Goal: Task Accomplishment & Management: Manage account settings

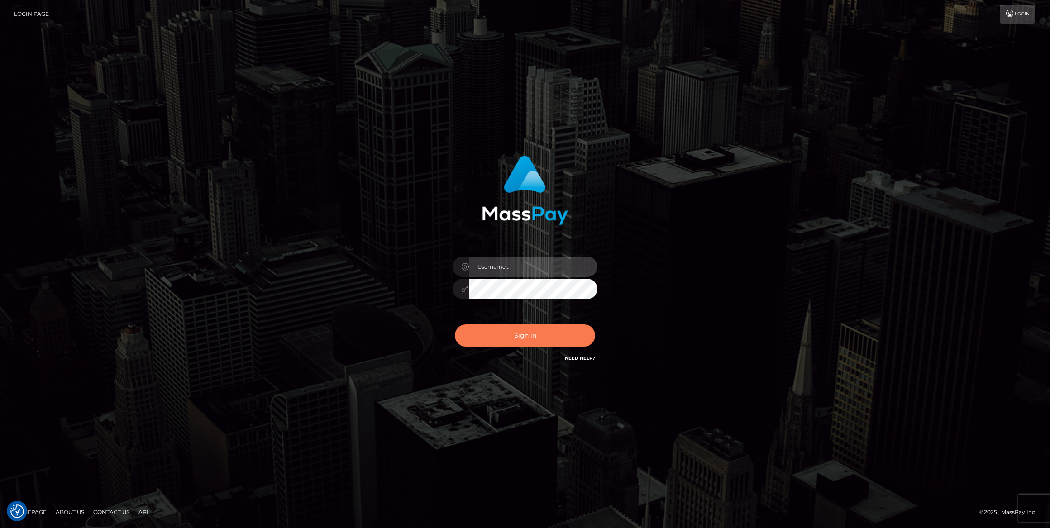
type input "caroline.ace"
click at [539, 341] on button "Sign in" at bounding box center [525, 335] width 140 height 22
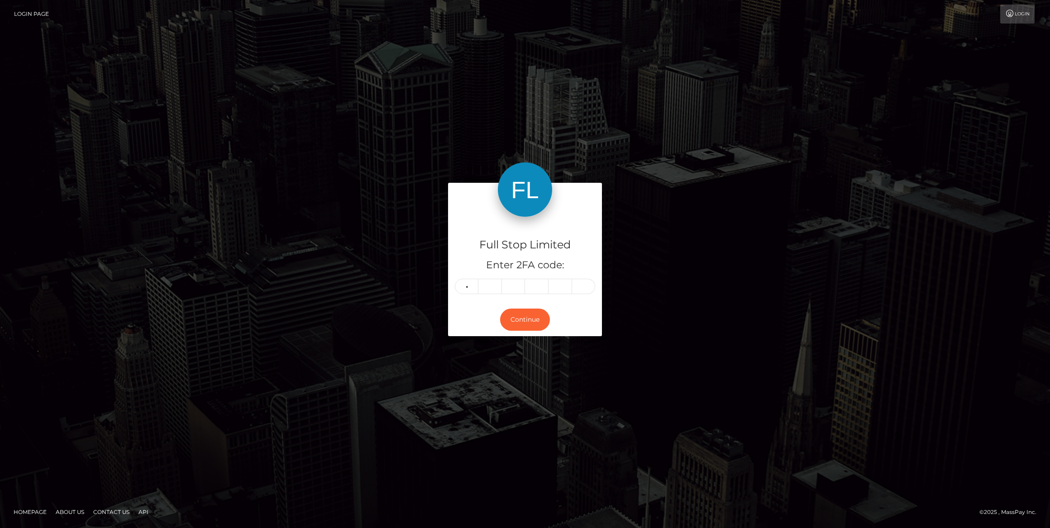
type input "8"
type input "5"
type input "3"
type input "2"
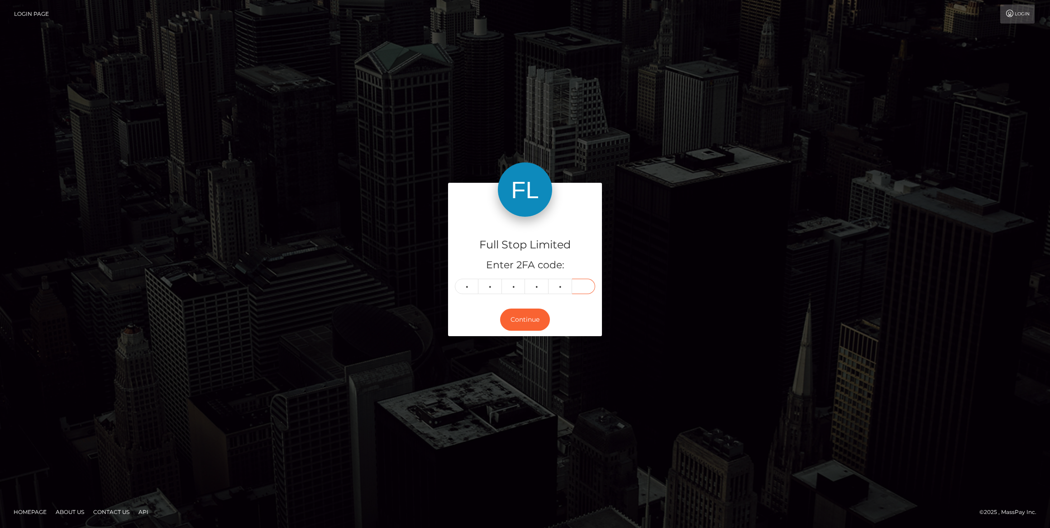
type input "1"
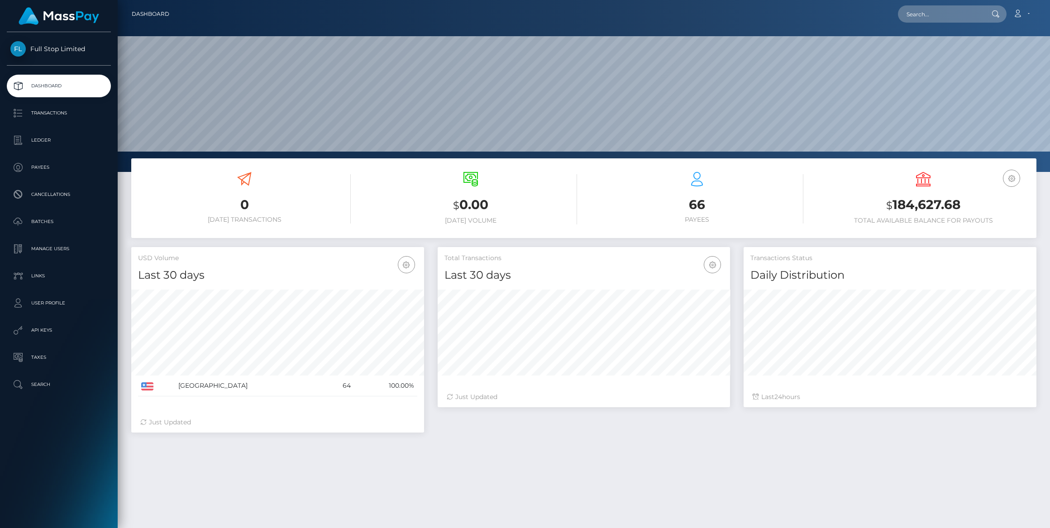
scroll to position [160, 293]
drag, startPoint x: 42, startPoint y: 243, endPoint x: 162, endPoint y: 277, distance: 124.6
click at [42, 243] on p "Manage Users" at bounding box center [58, 249] width 97 height 14
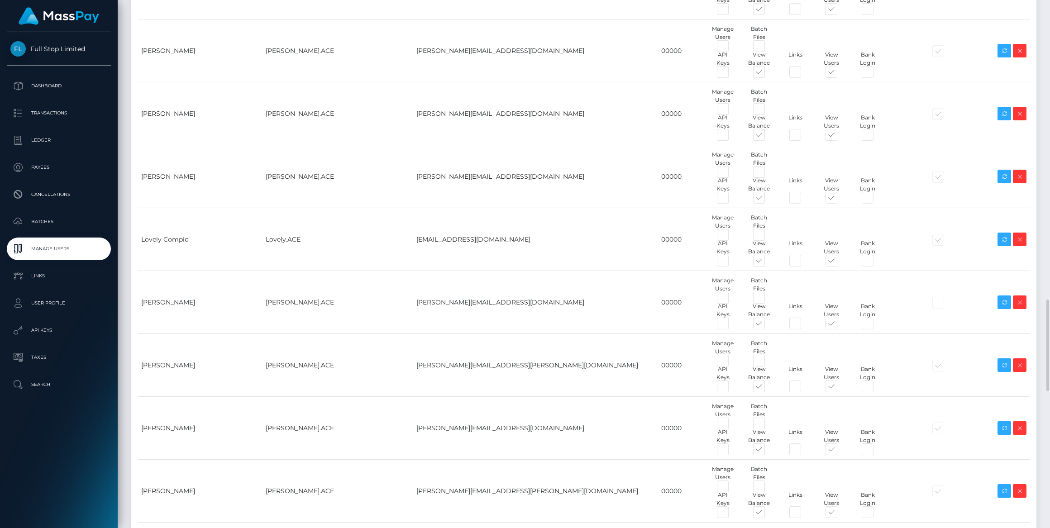
scroll to position [1769, 0]
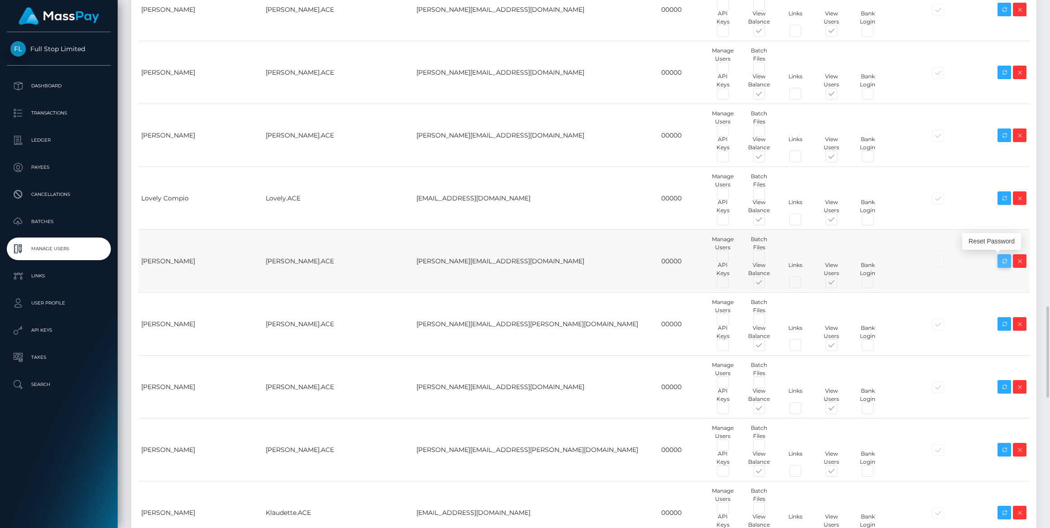
click at [1002, 258] on icon at bounding box center [1004, 261] width 11 height 11
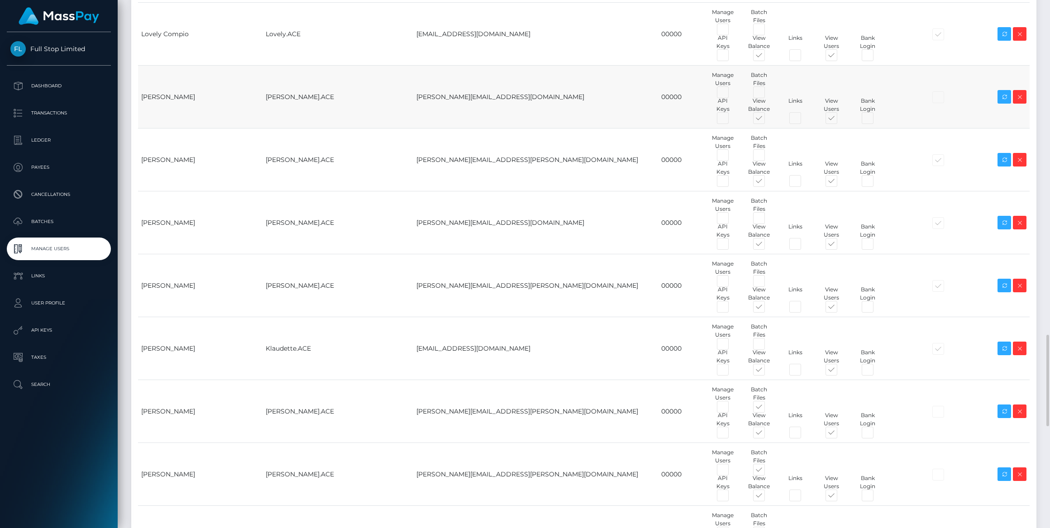
scroll to position [1974, 0]
